Goal: Task Accomplishment & Management: Use online tool/utility

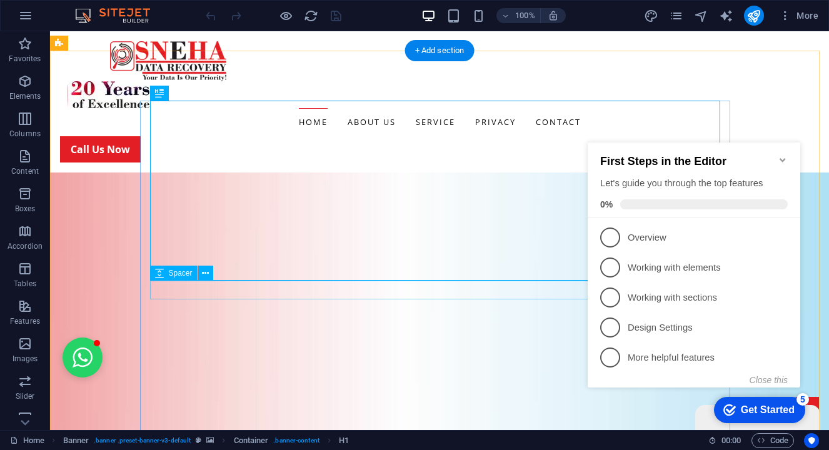
scroll to position [125, 0]
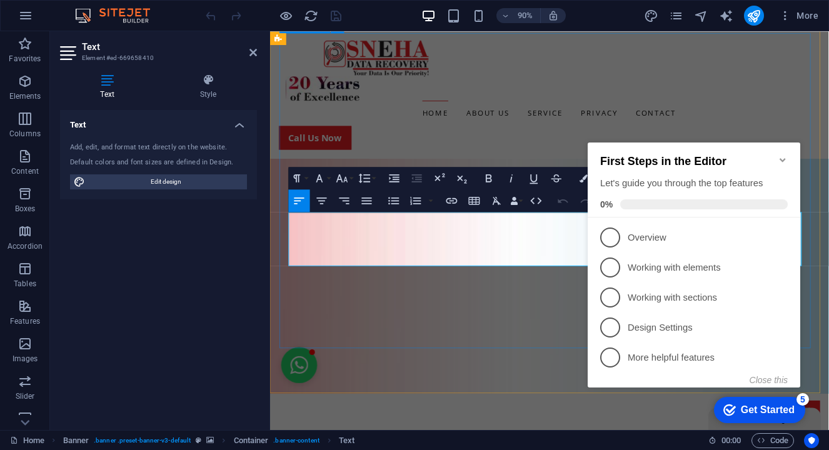
drag, startPoint x: 432, startPoint y: 283, endPoint x: 281, endPoint y: 224, distance: 162.4
click at [486, 173] on icon "button" at bounding box center [489, 178] width 14 height 14
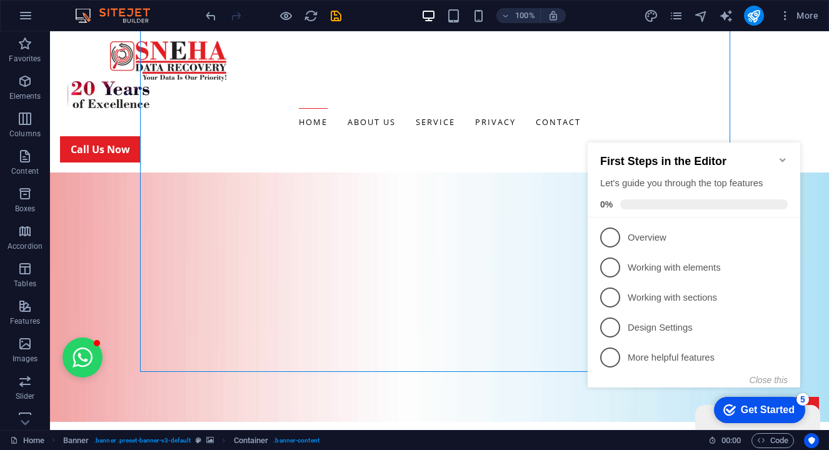
drag, startPoint x: 786, startPoint y: 151, endPoint x: 786, endPoint y: 161, distance: 10.0
click at [786, 155] on icon "Minimize checklist" at bounding box center [783, 160] width 10 height 10
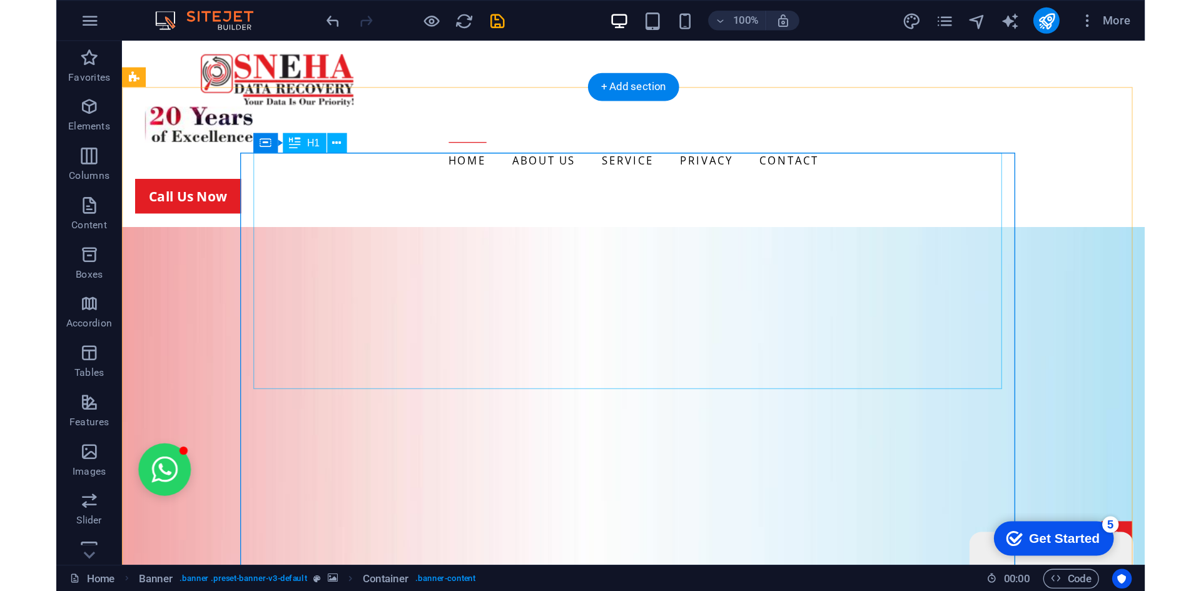
scroll to position [0, 0]
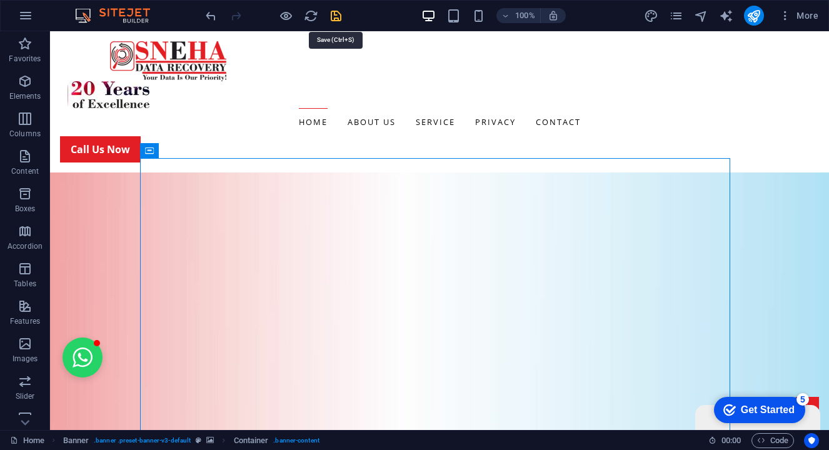
click at [338, 13] on icon "save" at bounding box center [336, 16] width 14 height 14
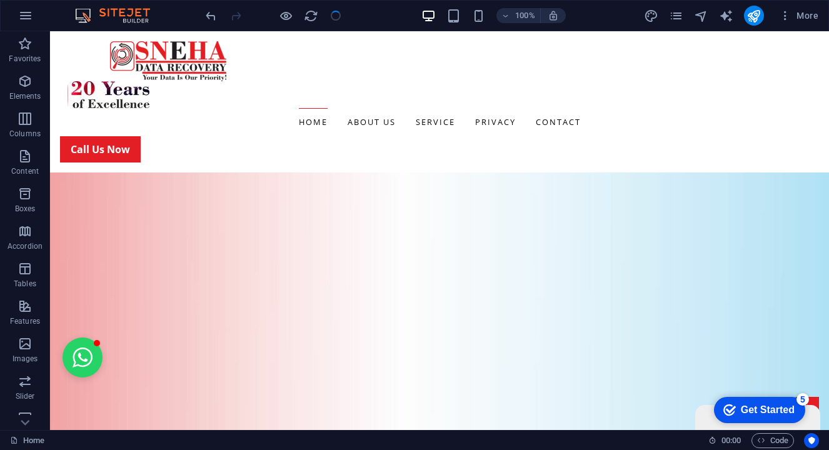
click at [751, 415] on div "Get Started" at bounding box center [768, 410] width 54 height 11
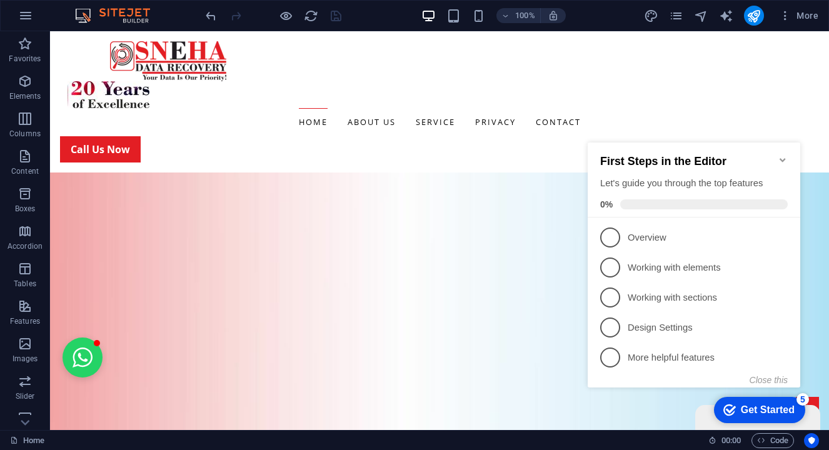
click at [783, 158] on icon "Minimize checklist" at bounding box center [783, 160] width 6 height 4
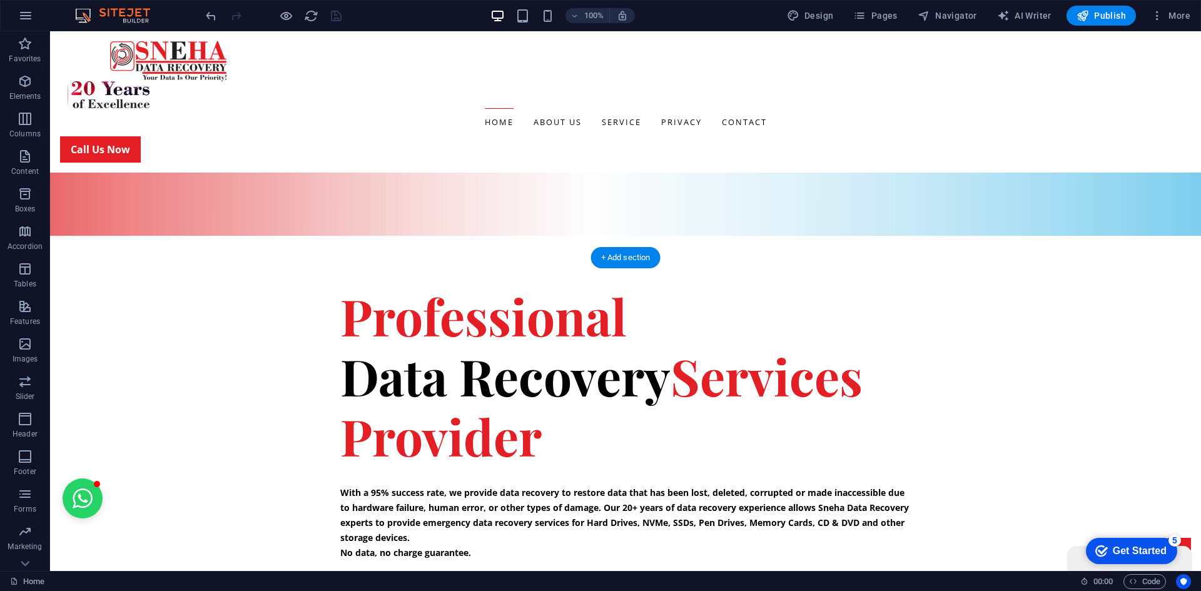
scroll to position [375, 0]
click at [829, 16] on icon "button" at bounding box center [859, 15] width 13 height 13
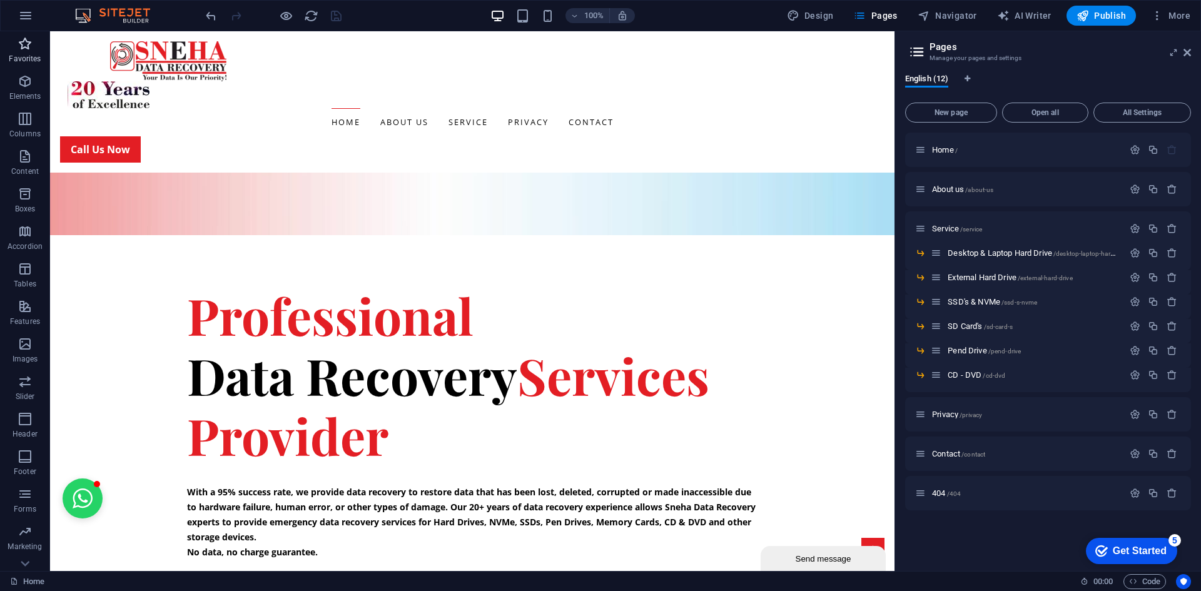
click at [27, 38] on icon "button" at bounding box center [25, 43] width 15 height 15
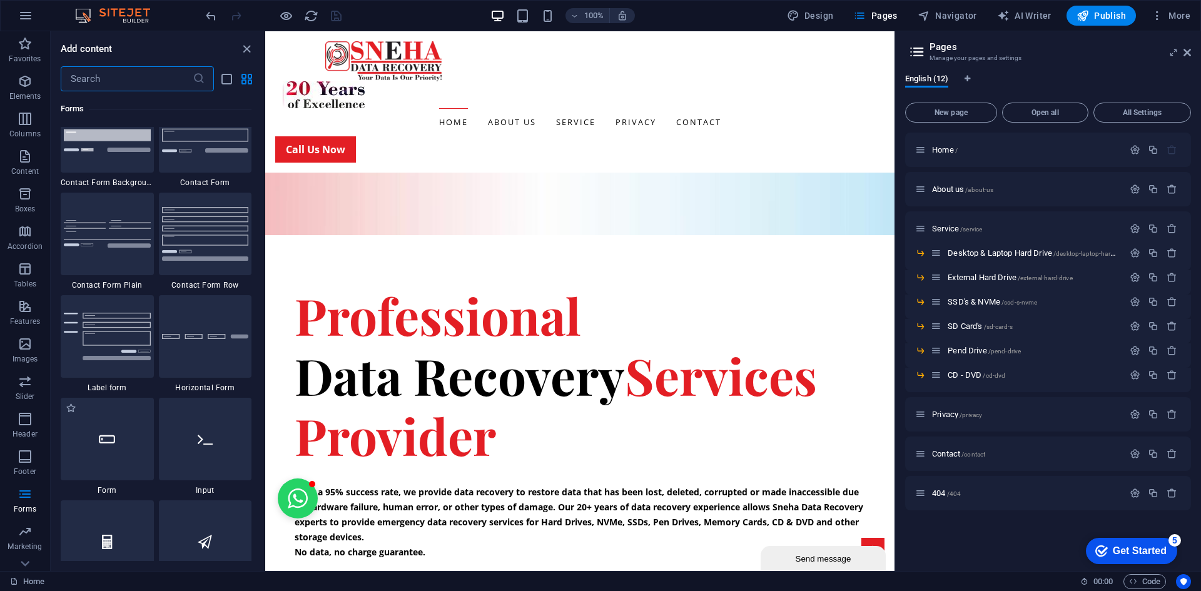
scroll to position [9132, 0]
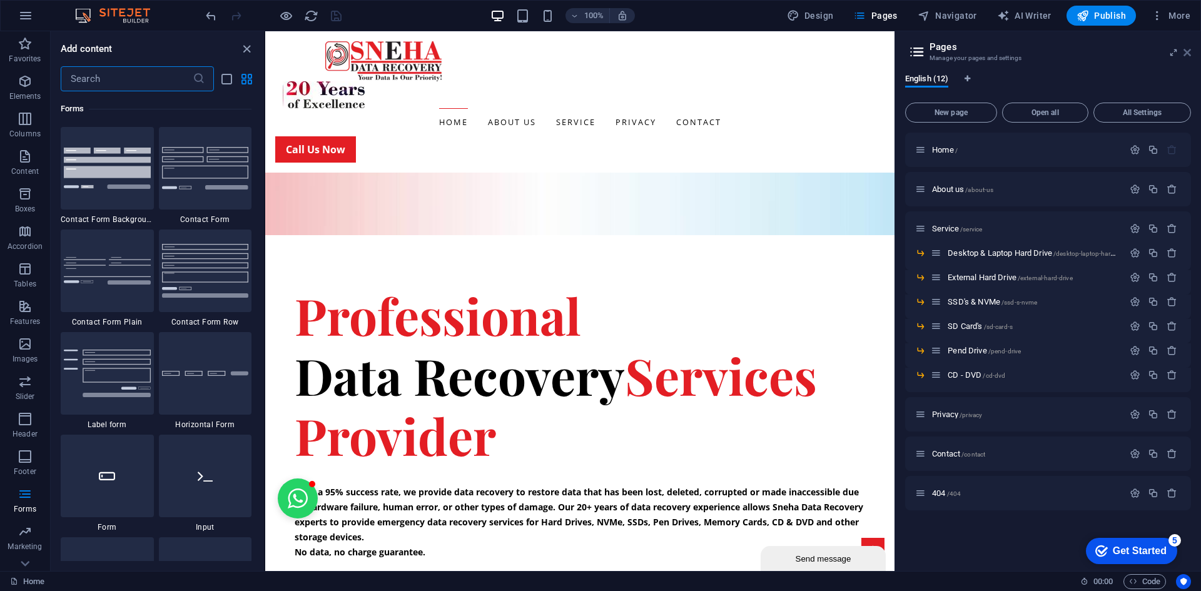
click at [829, 51] on icon at bounding box center [1187, 53] width 8 height 10
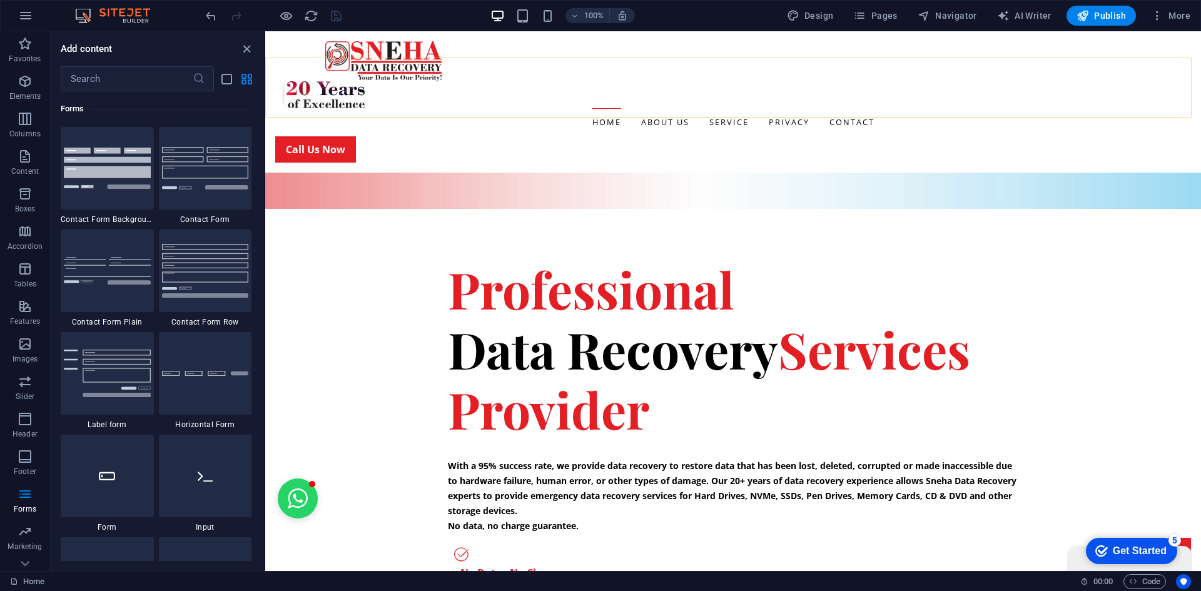
scroll to position [375, 0]
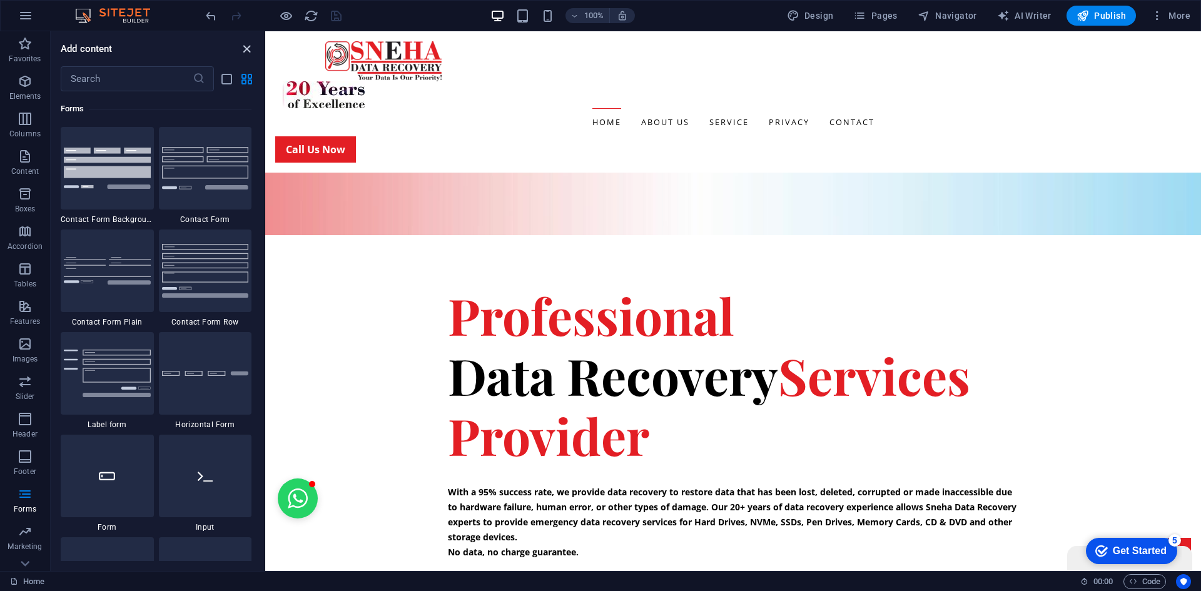
click at [245, 51] on icon "close panel" at bounding box center [247, 49] width 14 height 14
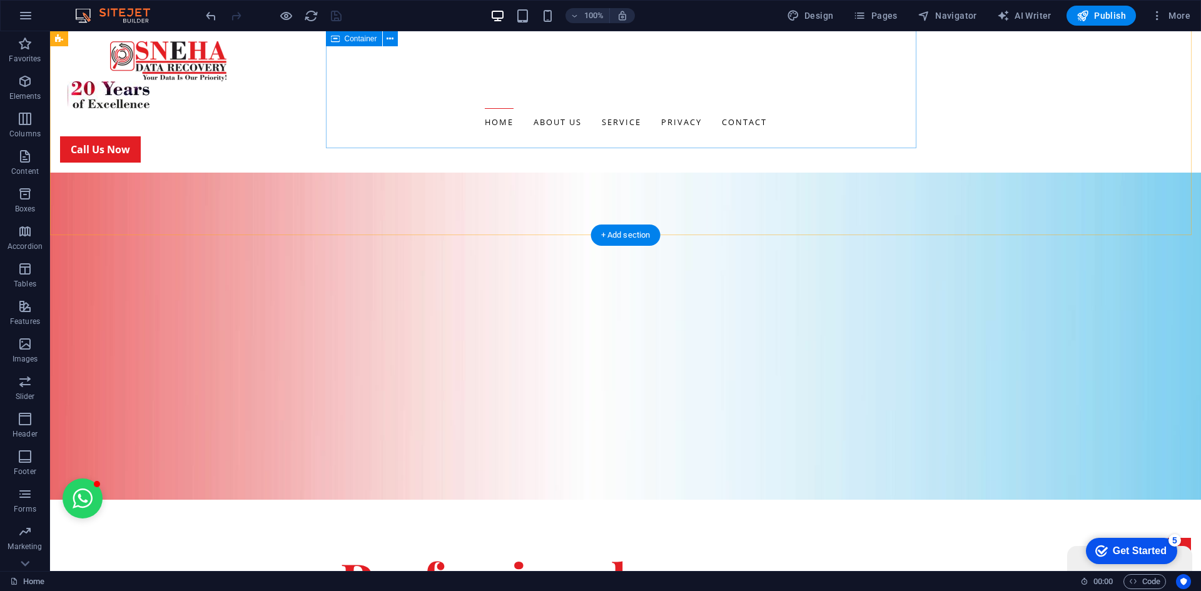
scroll to position [0, 0]
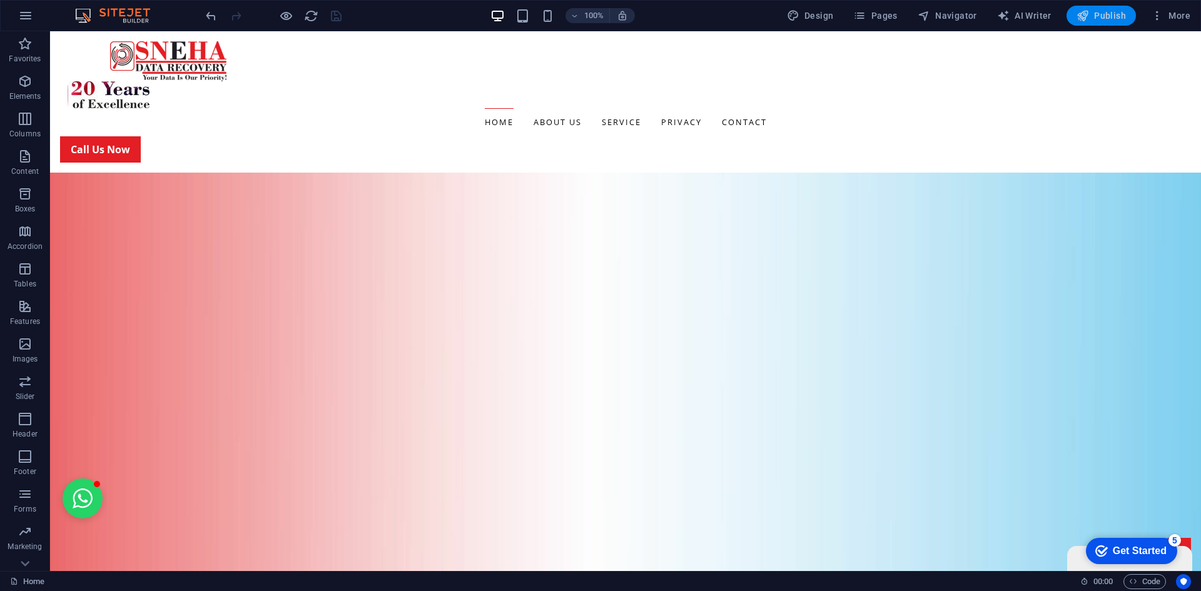
click at [829, 14] on span "Publish" at bounding box center [1100, 15] width 49 height 13
